Goal: Task Accomplishment & Management: Complete application form

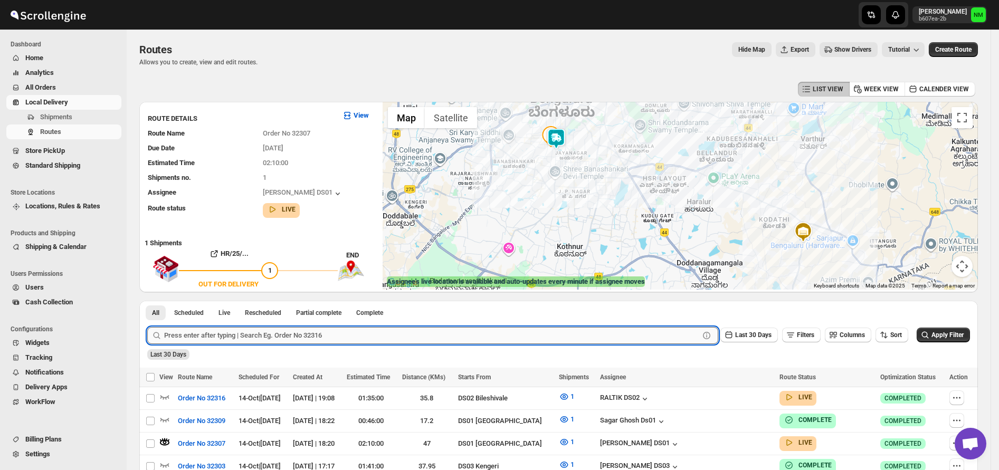
click at [260, 330] on input "text" at bounding box center [431, 335] width 535 height 17
type input "29052"
click at [147, 301] on button "Submit" at bounding box center [162, 306] width 30 height 11
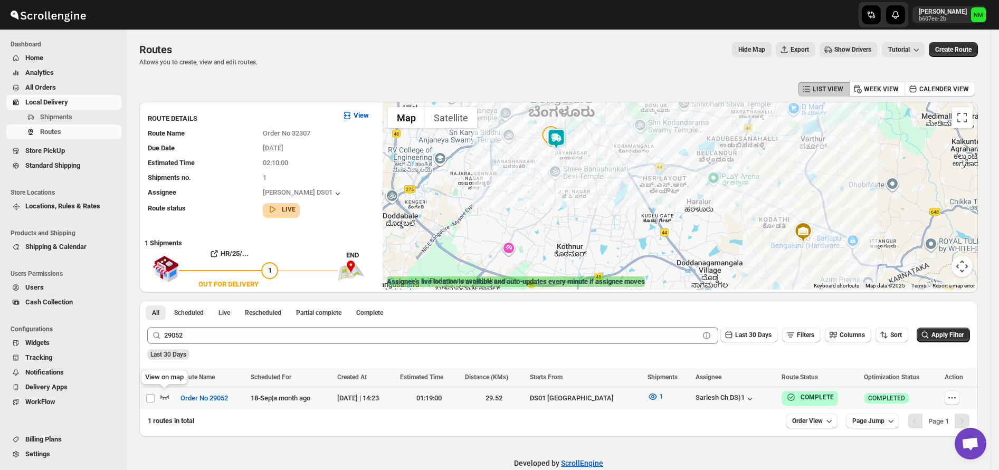
click at [164, 393] on icon "button" at bounding box center [164, 396] width 11 height 11
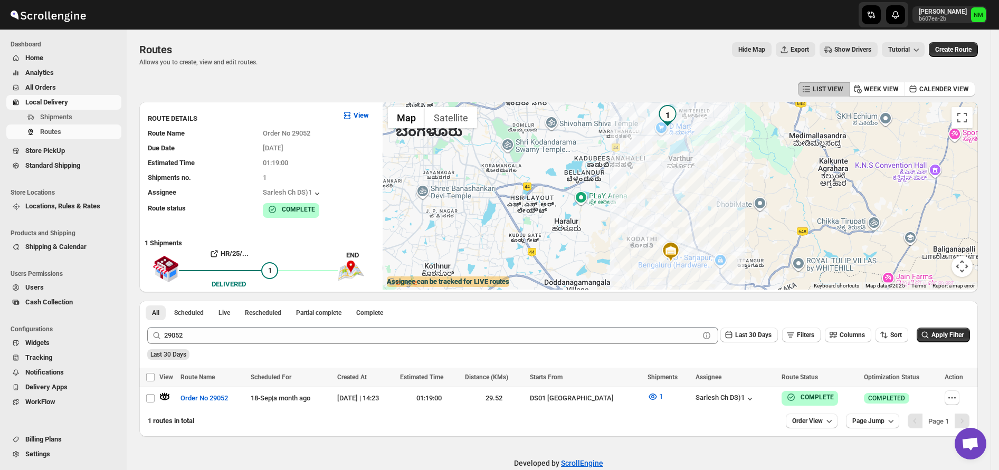
click at [42, 286] on span "Users" at bounding box center [34, 287] width 18 height 8
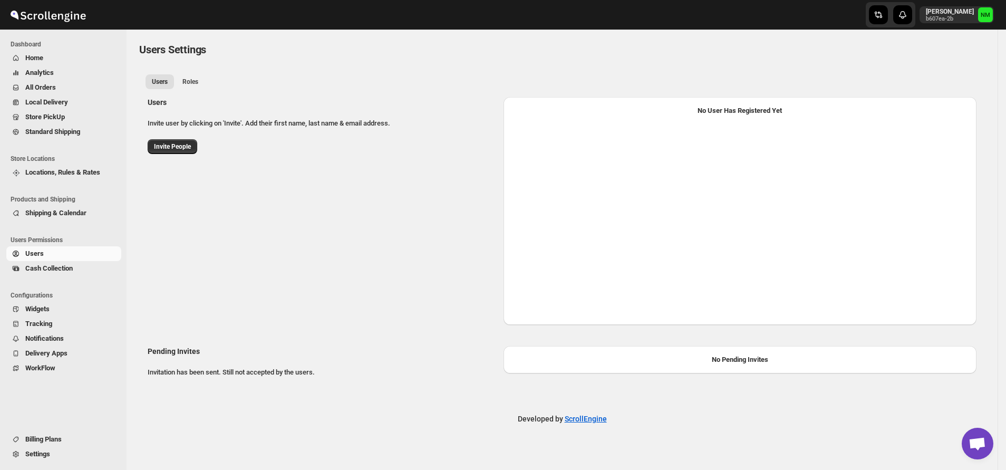
select select "637b767fbaab0276b10c91d5"
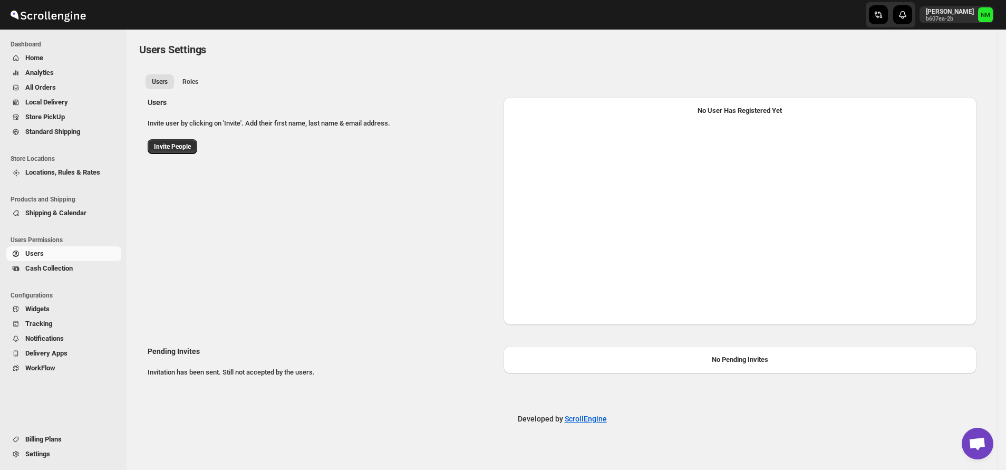
select select "637b767fbaab0276b10c91d5"
select select "637b767fbaab0276b10c91d7"
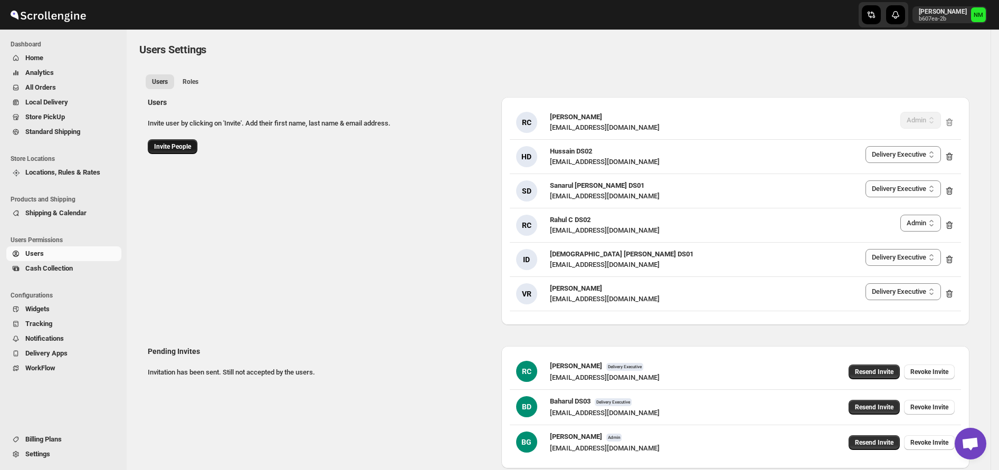
click at [178, 143] on span "Invite People" at bounding box center [172, 146] width 37 height 8
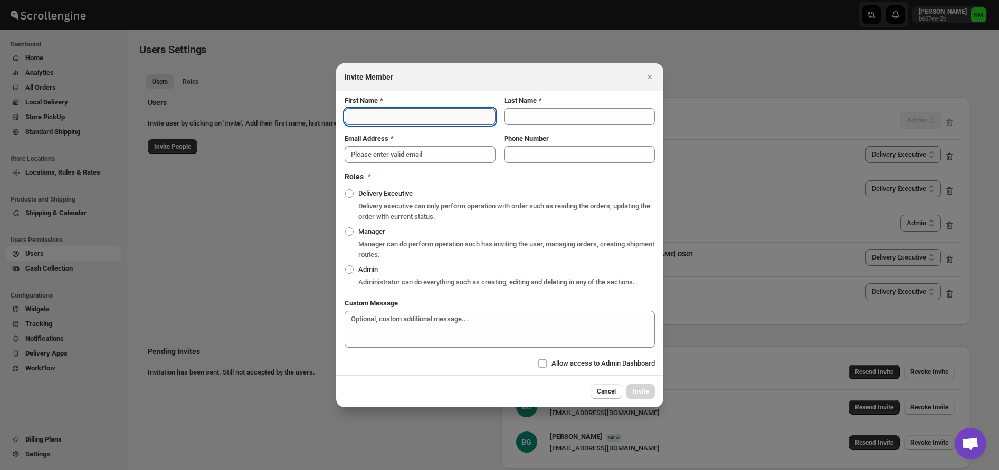
click at [360, 120] on input "First Name" at bounding box center [419, 116] width 151 height 17
type input "Unish"
click at [517, 119] on input "Last Name" at bounding box center [579, 116] width 151 height 17
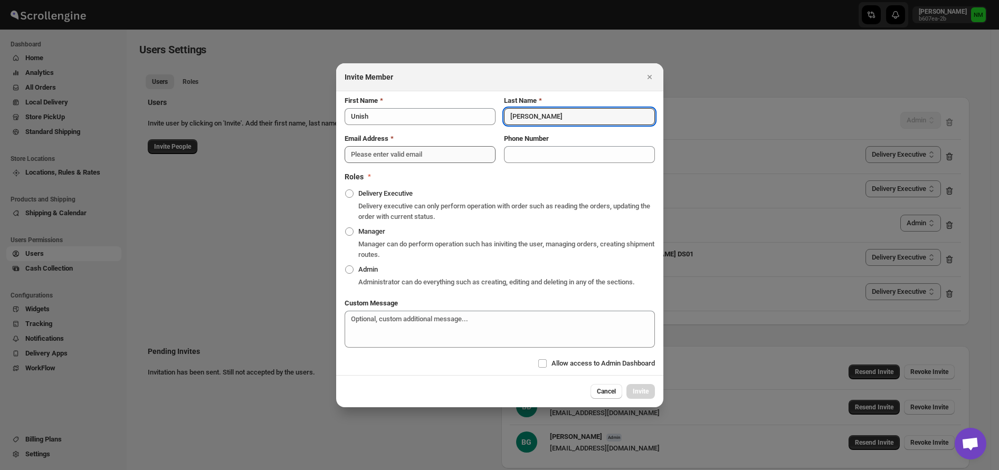
type input "Ahmed"
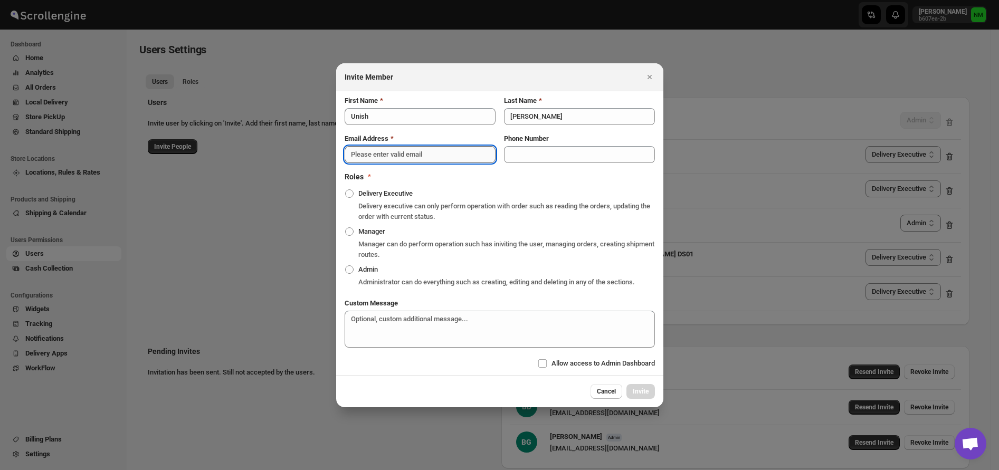
click at [398, 156] on input "Email Address" at bounding box center [419, 154] width 151 height 17
paste input "gacarad969@gamegta.com"
type input "gacarad969@gamegta.com"
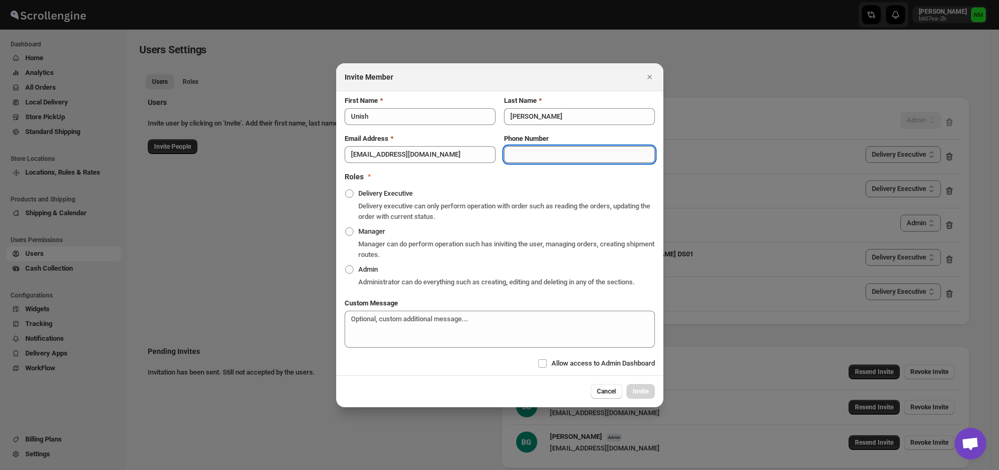
click at [524, 153] on input "Phone Number" at bounding box center [579, 154] width 151 height 17
type input "8486837496"
click at [350, 193] on span ":r1os:" at bounding box center [349, 193] width 8 height 8
click at [346, 190] on input "Delivery Executive" at bounding box center [345, 189] width 1 height 1
radio input "true"
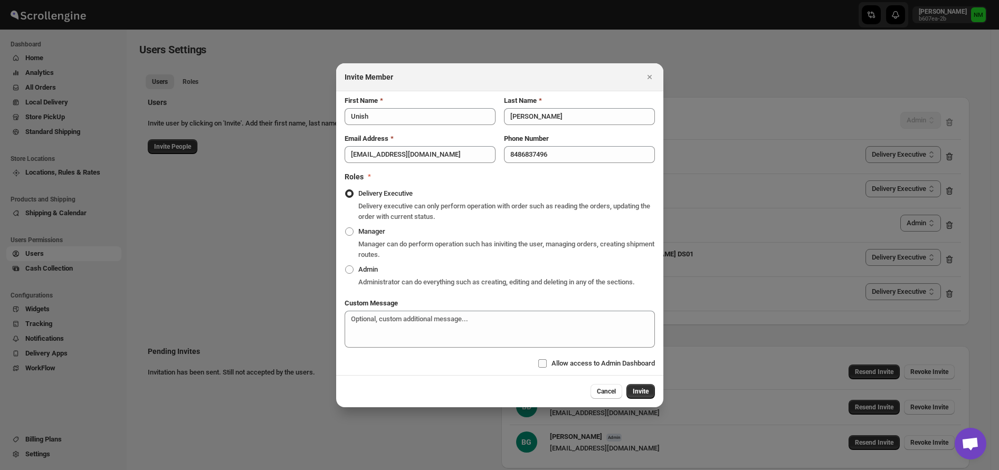
click at [542, 362] on input "Allow access to Admin Dashboard" at bounding box center [542, 363] width 8 height 8
checkbox input "true"
click at [641, 391] on span "Invite" at bounding box center [640, 391] width 16 height 8
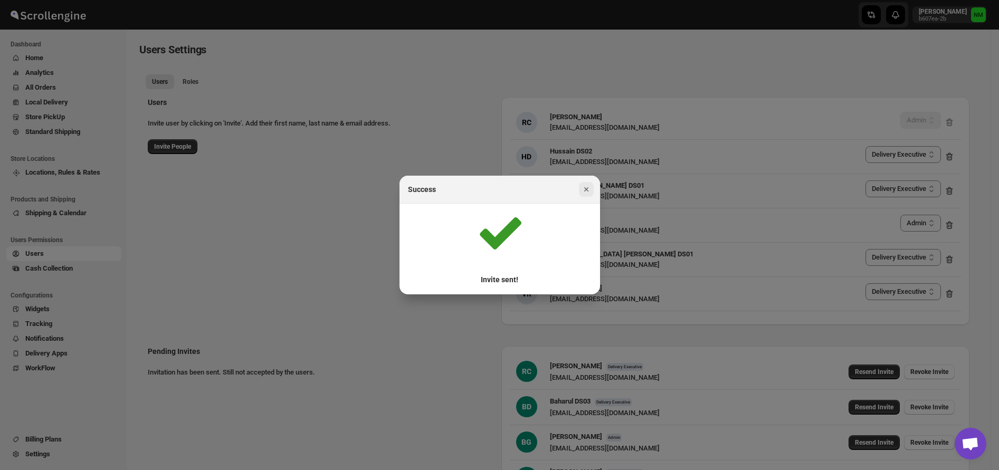
click at [586, 191] on icon "Close" at bounding box center [586, 189] width 11 height 11
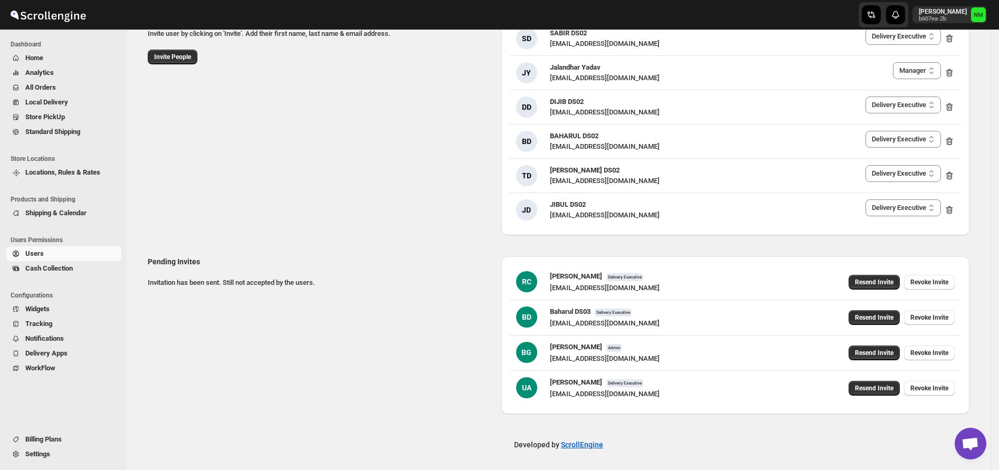
scroll to position [91, 0]
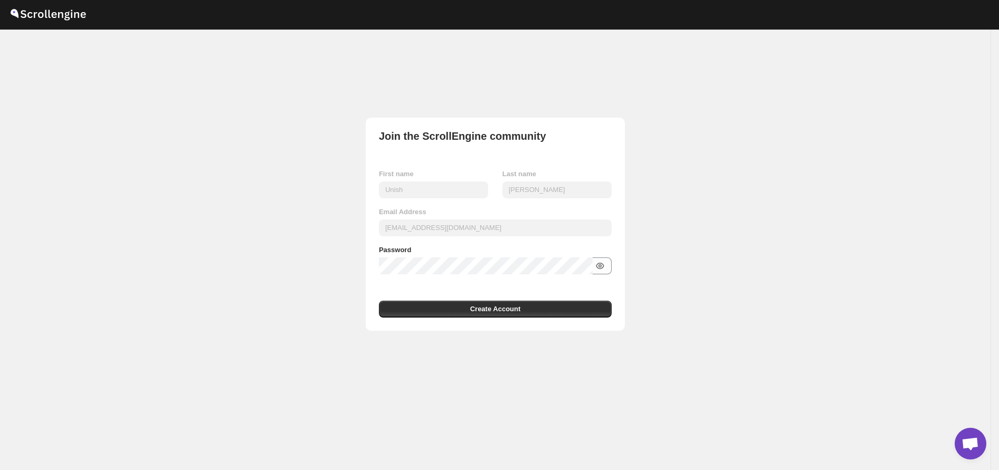
click at [605, 268] on icon "button" at bounding box center [599, 266] width 11 height 11
click at [505, 305] on span "Create Account" at bounding box center [495, 309] width 51 height 11
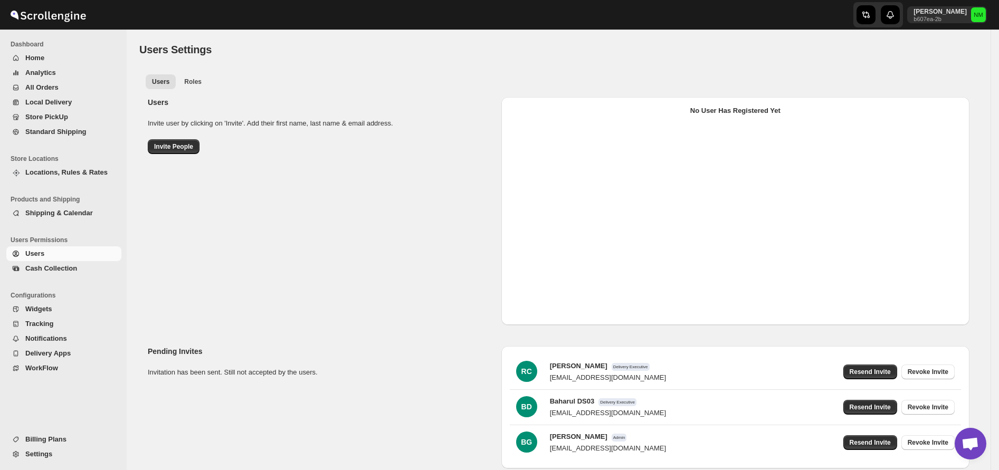
select select "637b767fbaab0276b10c91d5"
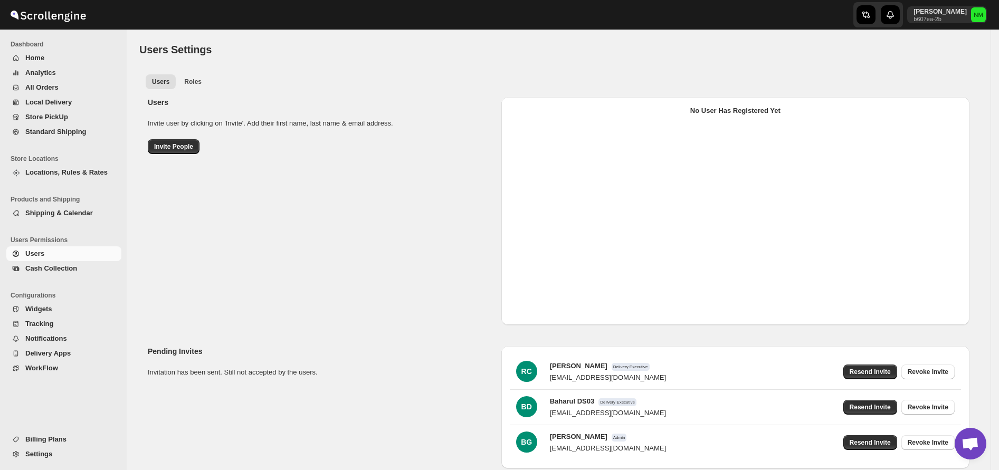
select select "637b767fbaab0276b10c91d5"
select select "637b767fbaab0276b10c91d7"
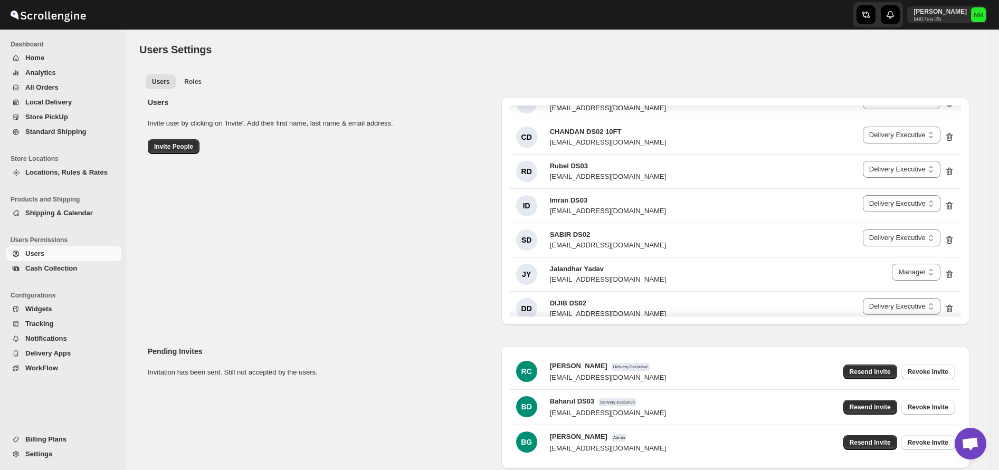
scroll to position [1949, 0]
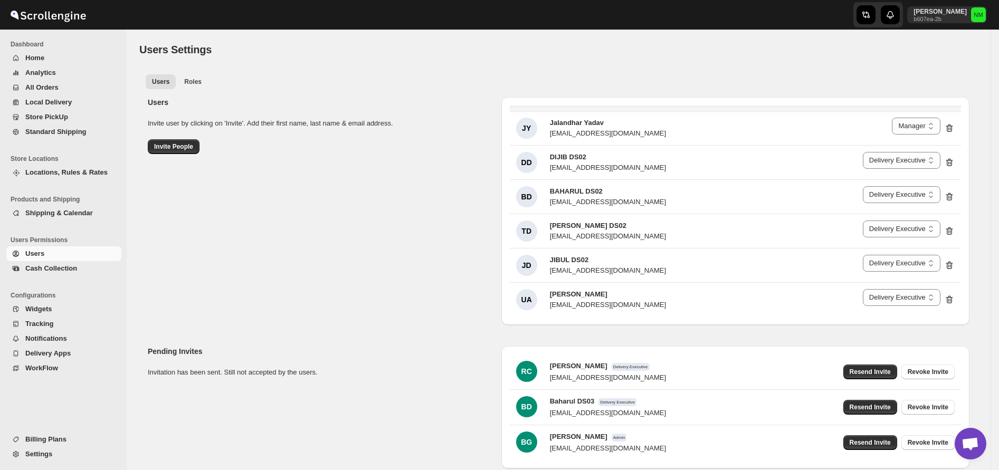
click at [179, 138] on div "Users Invite user by clicking on 'Invite'. Add their first name, last name & em…" at bounding box center [320, 125] width 345 height 57
click at [178, 140] on button "Invite People" at bounding box center [174, 146] width 52 height 15
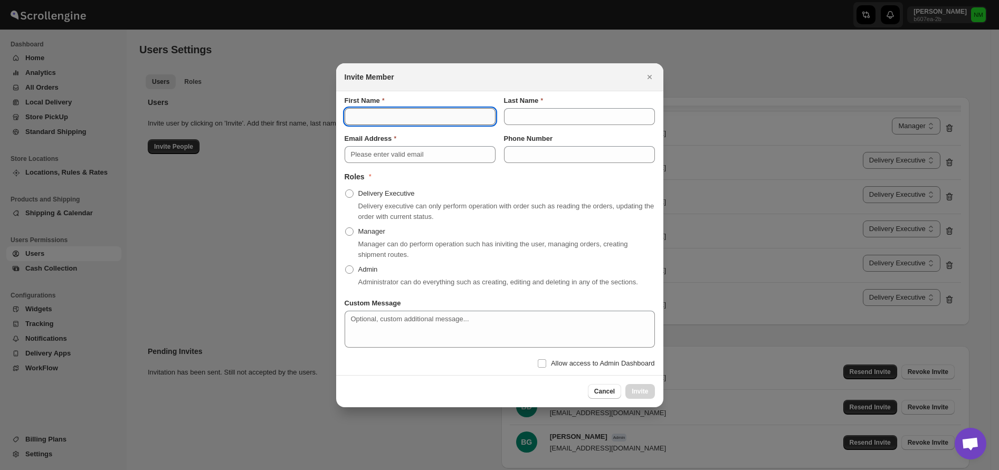
click at [376, 111] on input "First Name" at bounding box center [419, 116] width 151 height 17
type input "Tahre"
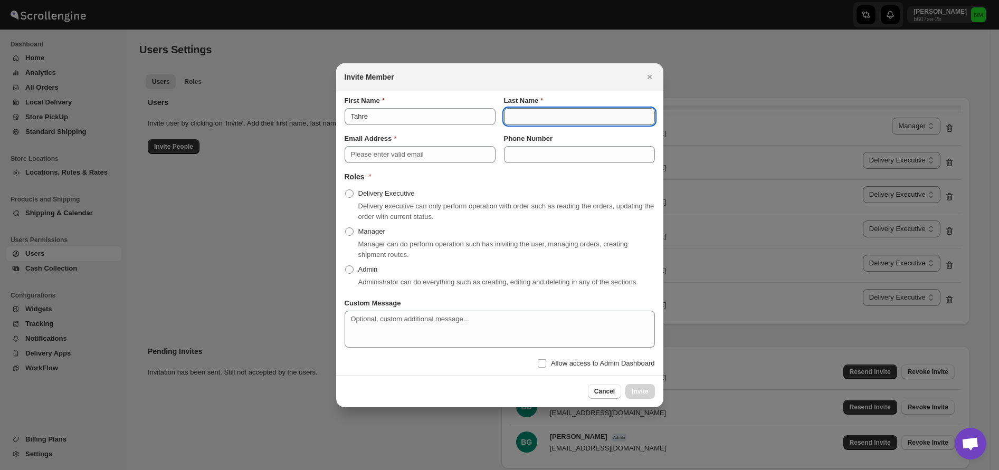
click at [518, 118] on input "Last Name" at bounding box center [579, 116] width 151 height 17
click at [583, 116] on input "Uddin" at bounding box center [579, 116] width 151 height 17
click at [595, 118] on input "Uddin" at bounding box center [579, 116] width 151 height 17
type input "[PERSON_NAME] DS01"
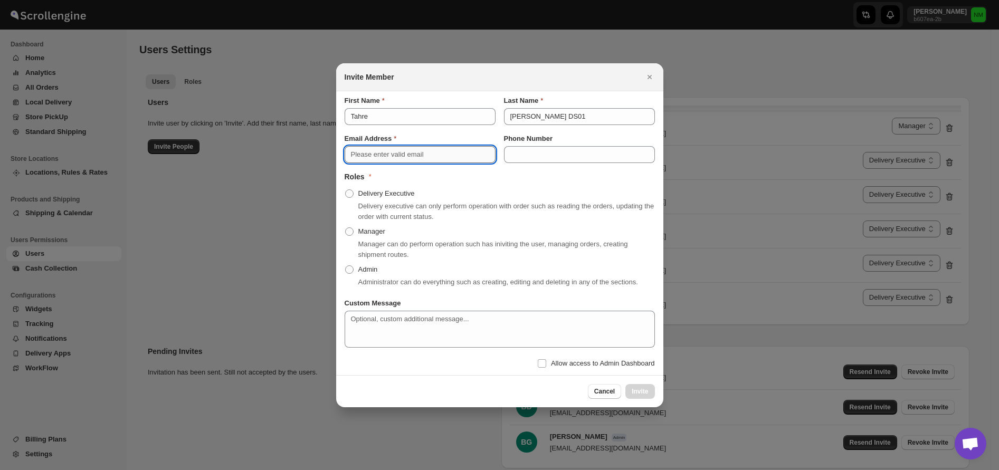
click at [435, 155] on input "Email Address" at bounding box center [419, 154] width 151 height 17
paste input "[EMAIL_ADDRESS][DOMAIN_NAME]"
type input "[EMAIL_ADDRESS][DOMAIN_NAME]"
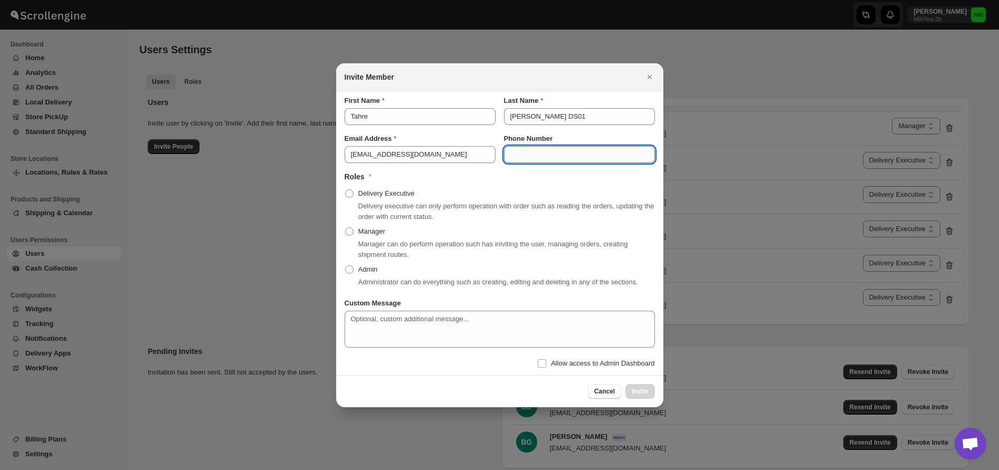
click at [528, 152] on input "Phone Number" at bounding box center [579, 154] width 151 height 17
type input "9435289216"
click at [351, 195] on span ":rr:" at bounding box center [349, 193] width 8 height 8
click at [346, 190] on input "Delivery Executive" at bounding box center [345, 189] width 1 height 1
radio input "true"
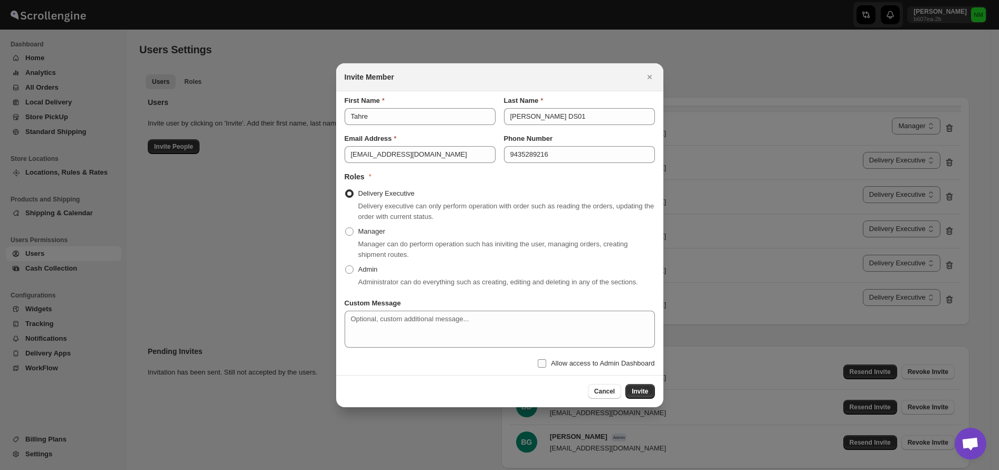
click at [540, 361] on input "Allow access to Admin Dashboard" at bounding box center [542, 363] width 8 height 8
checkbox input "true"
click at [632, 392] on span "Invite" at bounding box center [639, 391] width 16 height 8
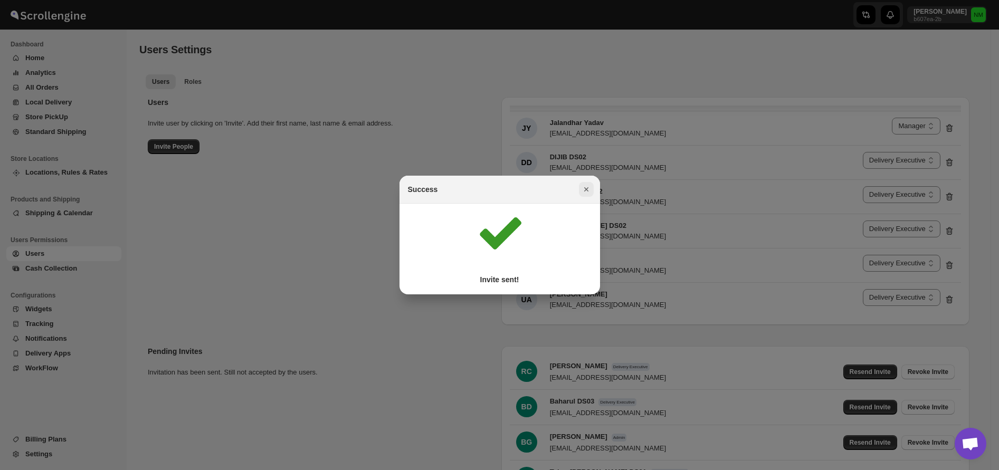
click at [589, 188] on icon "Close" at bounding box center [586, 189] width 11 height 11
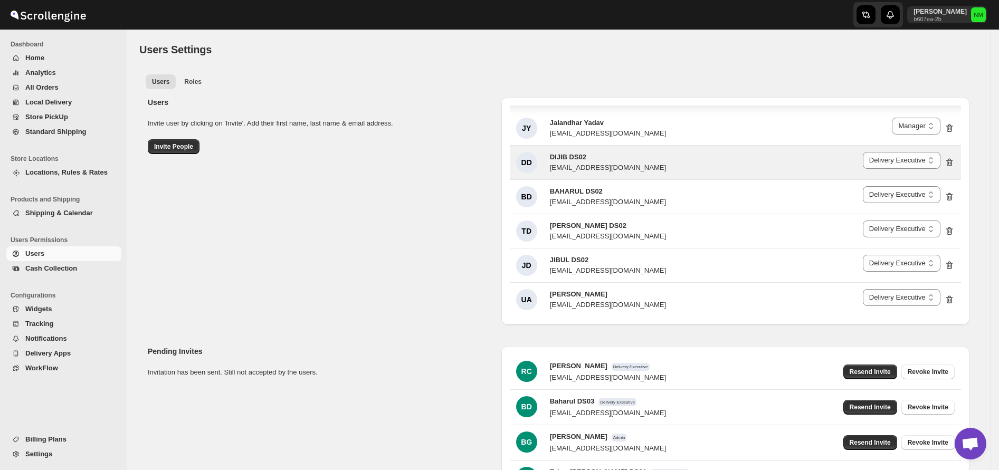
scroll to position [91, 0]
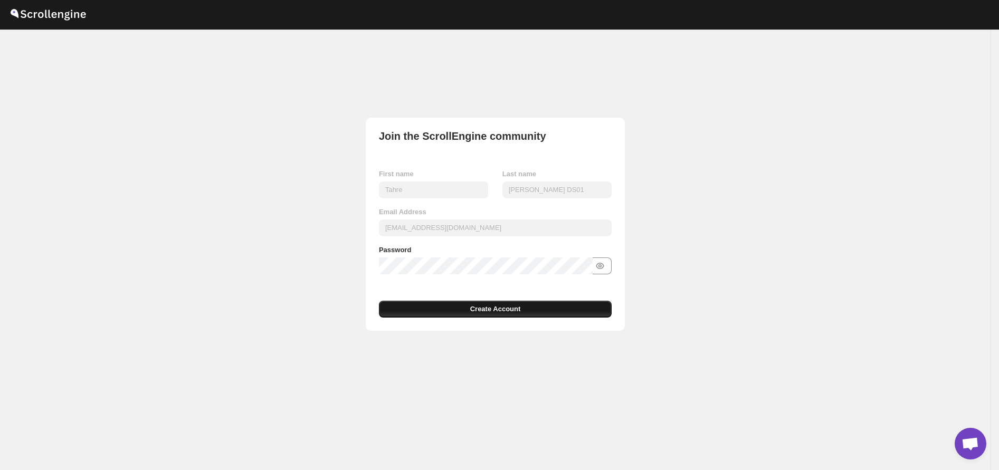
click at [549, 309] on button "Create Account" at bounding box center [495, 309] width 233 height 17
